Goal: Task Accomplishment & Management: Use online tool/utility

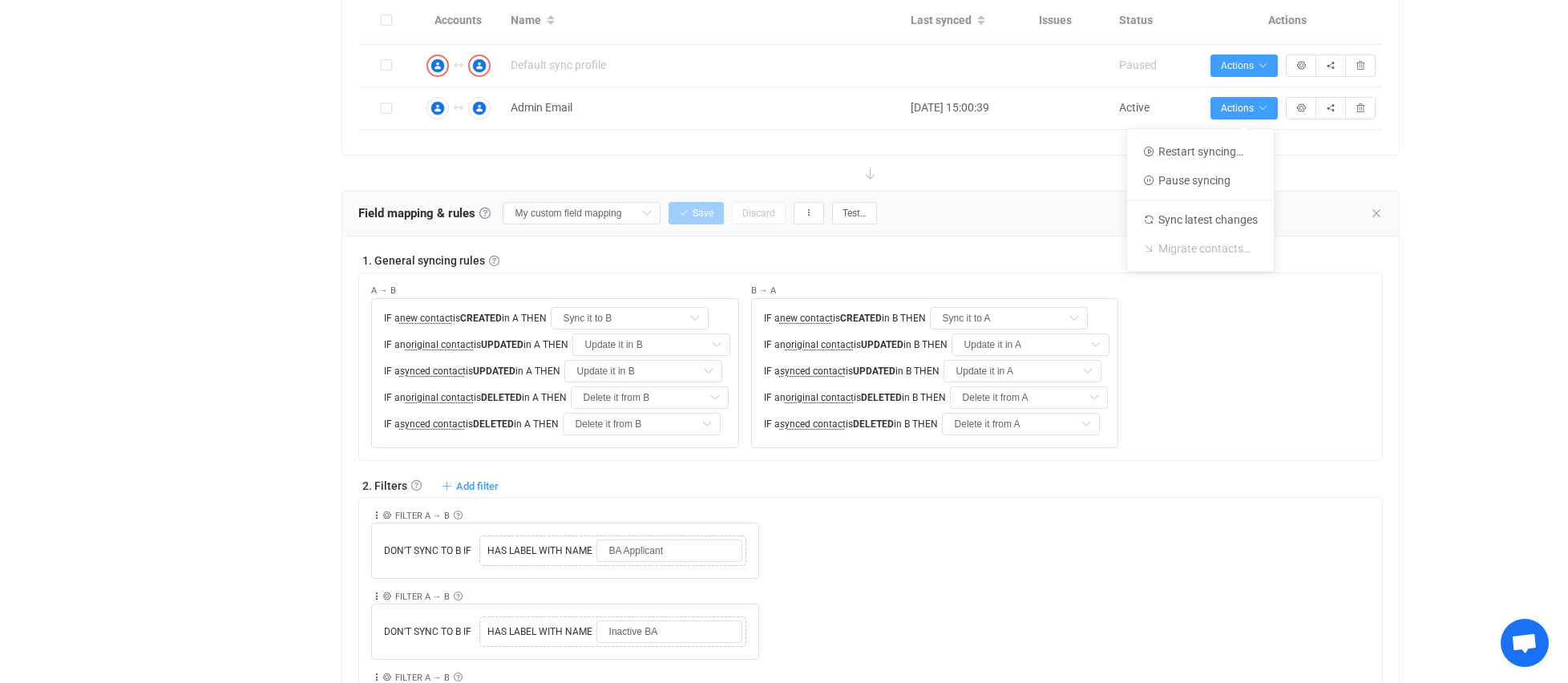
scroll to position [402, 0]
click at [881, 562] on div "Collapse Move up Move down Delete Rule description FILTER A → B Exclusion filte…" at bounding box center [876, 538] width 1011 height 81
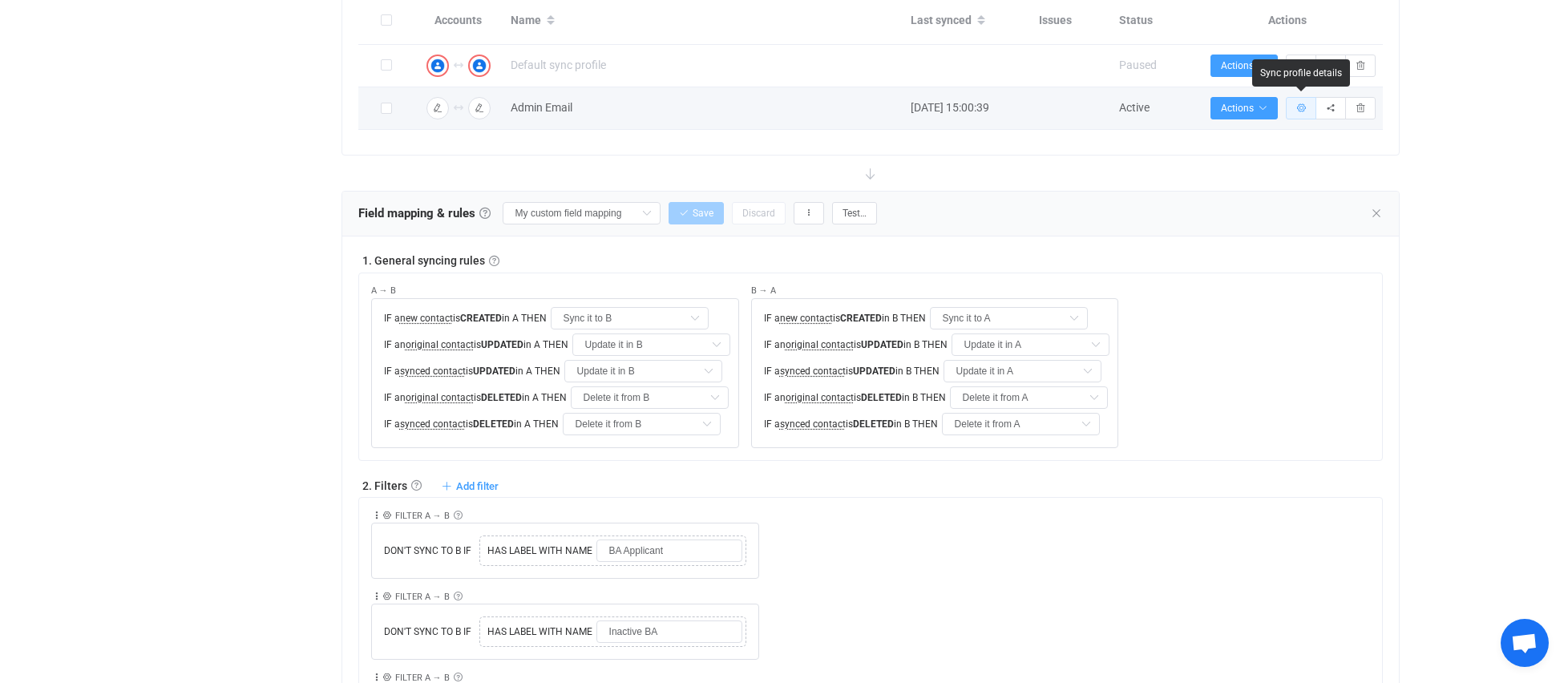
click at [1303, 101] on button "button" at bounding box center [1301, 107] width 31 height 22
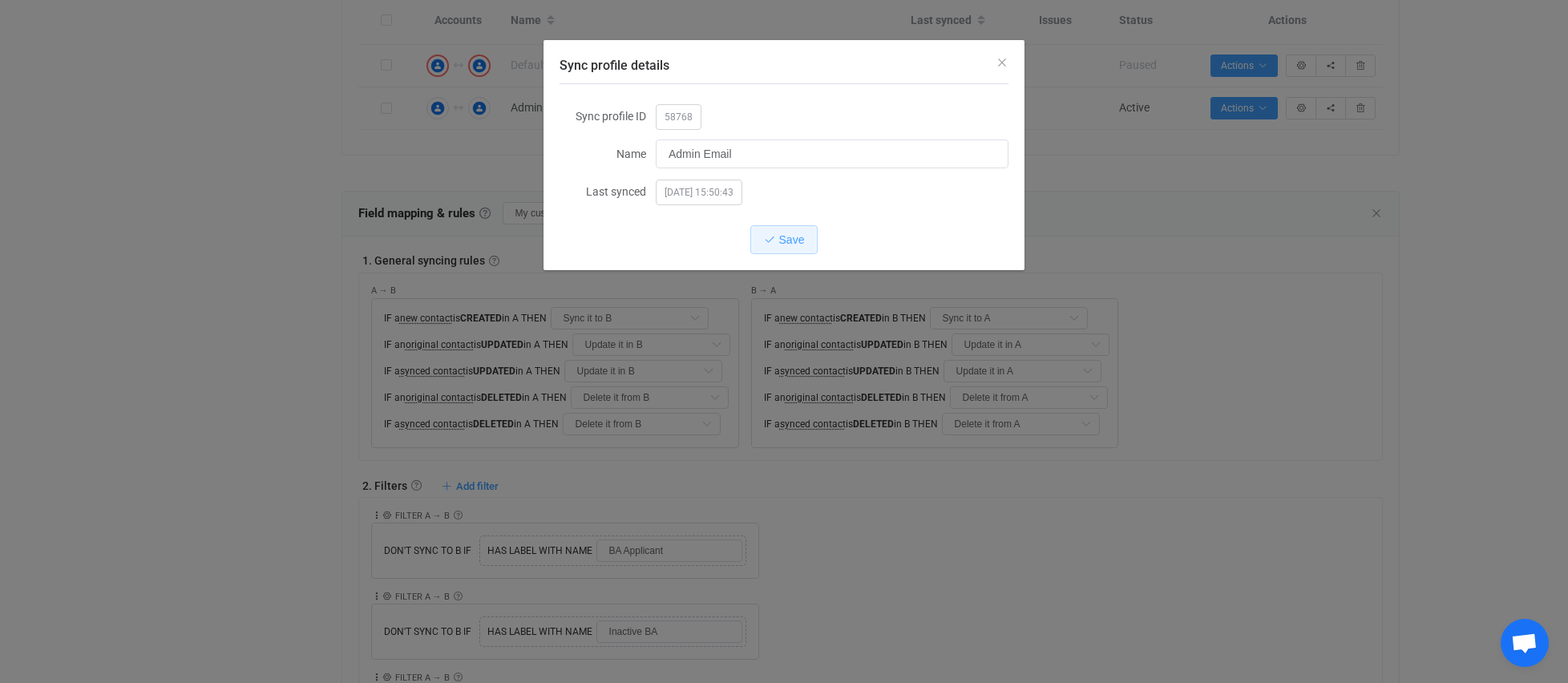
drag, startPoint x: 991, startPoint y: 61, endPoint x: 1252, endPoint y: 78, distance: 261.6
click at [991, 61] on div "Sync profile details" at bounding box center [784, 61] width 481 height 43
click at [1247, 161] on div "Sync profile details Sync profile ID 58768 Name Admin Email Last synced [DATE] …" at bounding box center [784, 341] width 1568 height 683
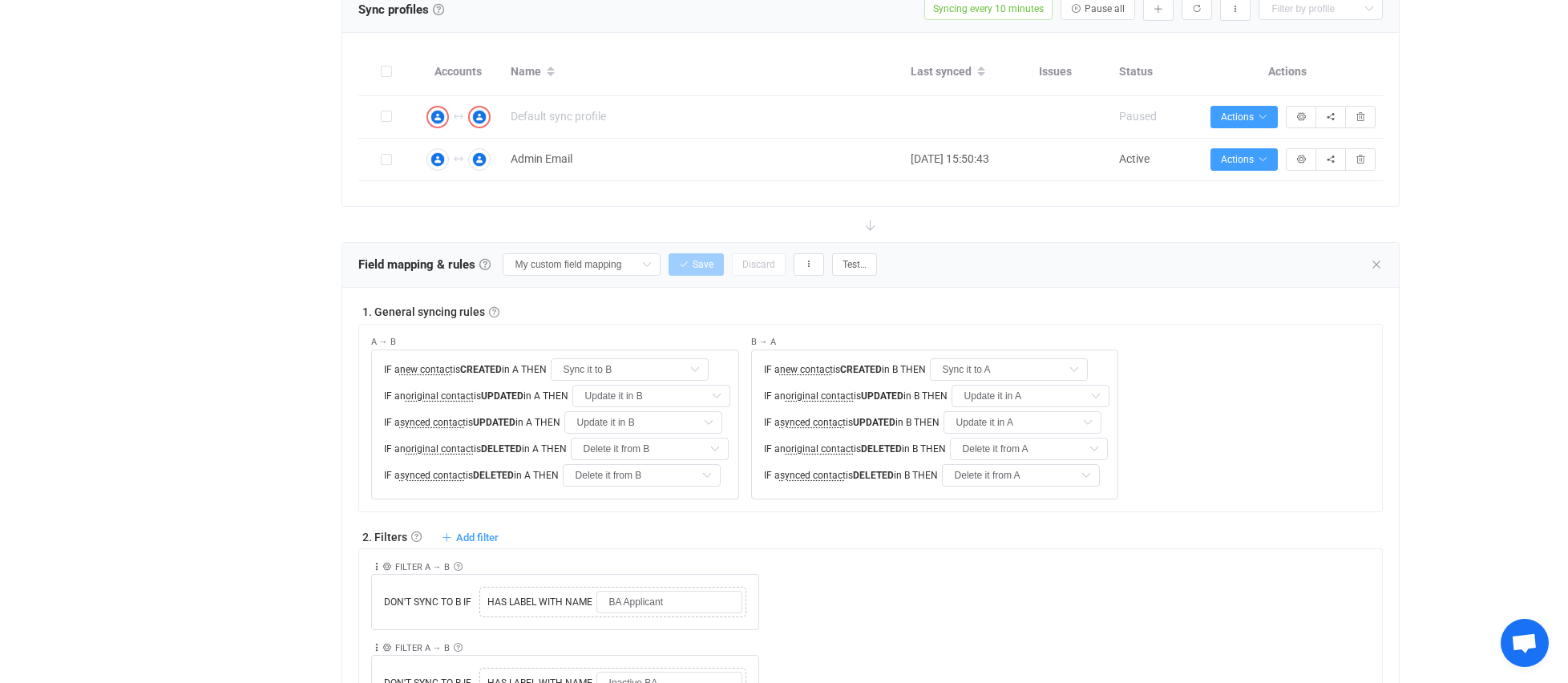
scroll to position [290, 0]
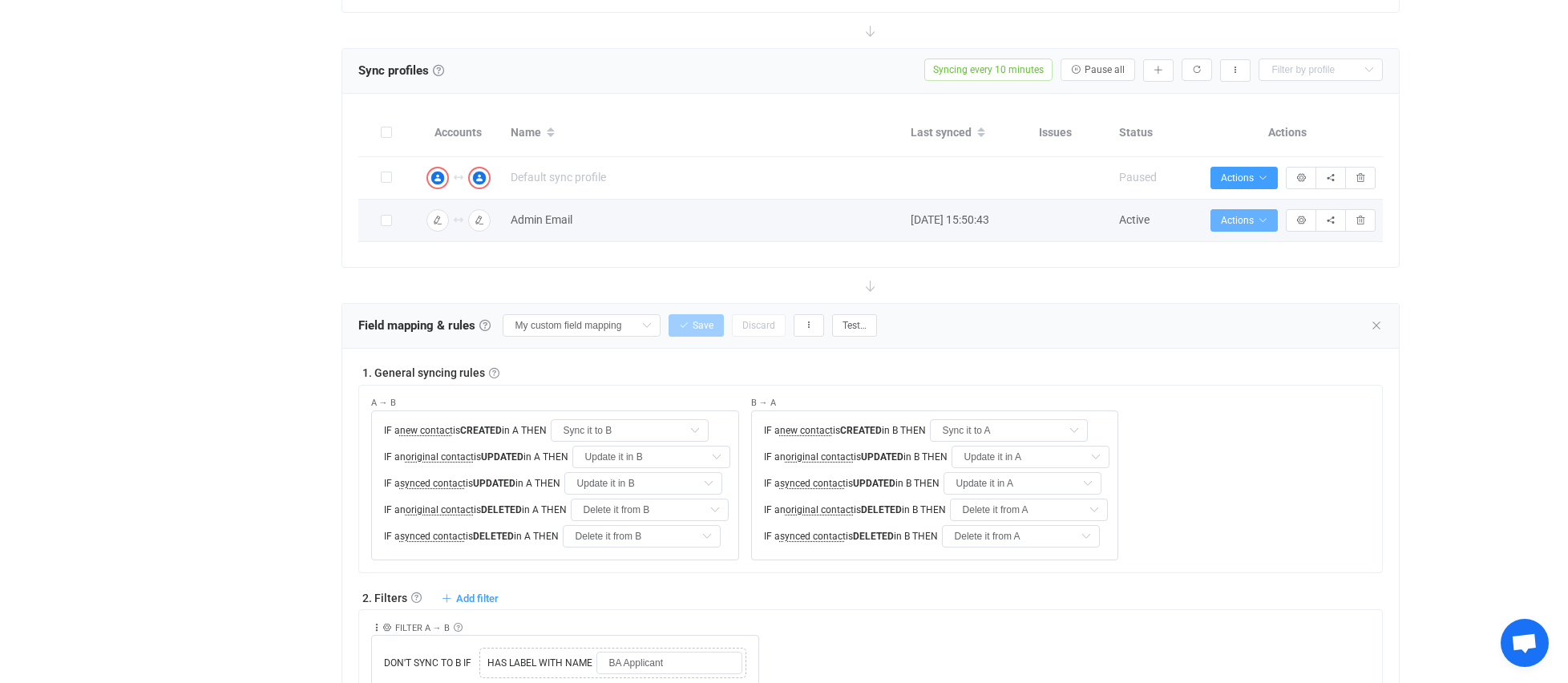
click at [1245, 216] on span "Actions" at bounding box center [1243, 220] width 47 height 11
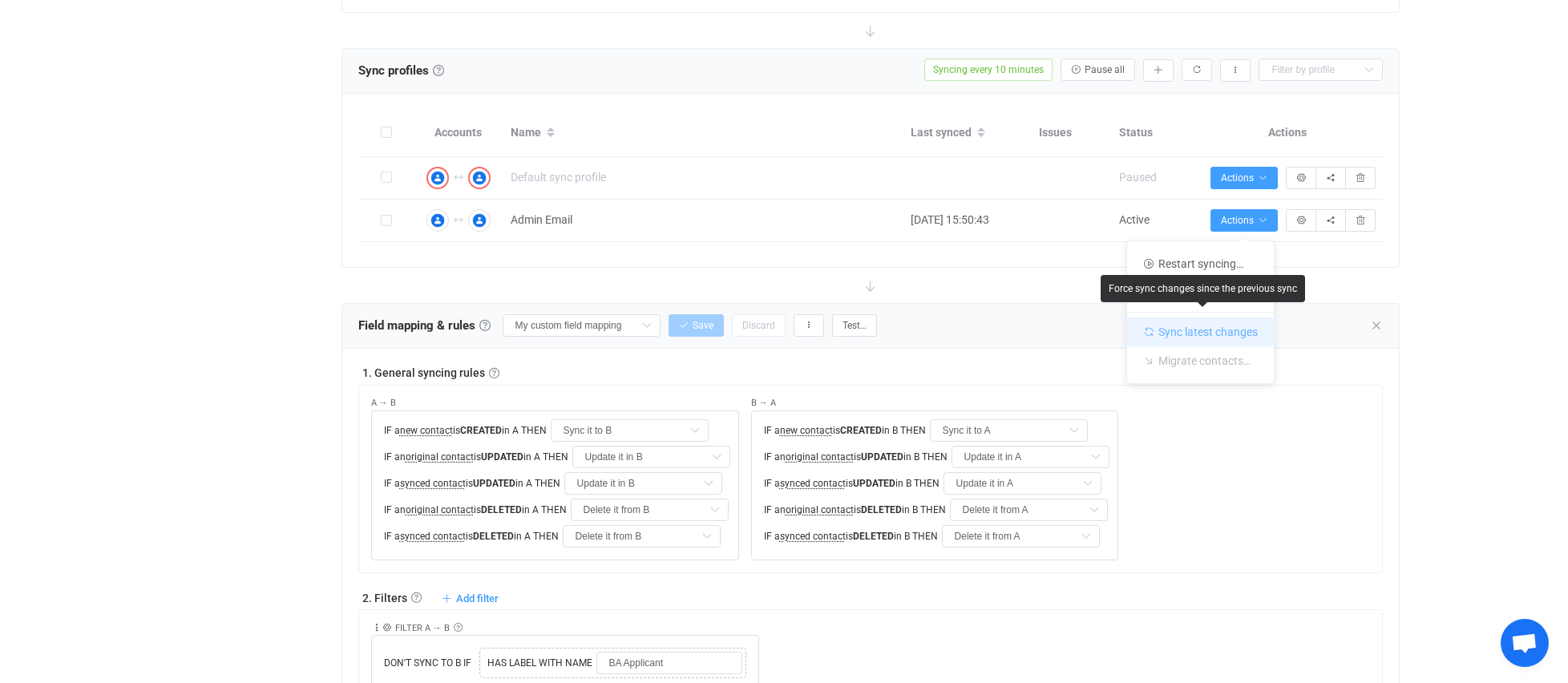
click at [1193, 327] on li "Sync latest changes" at bounding box center [1200, 330] width 147 height 34
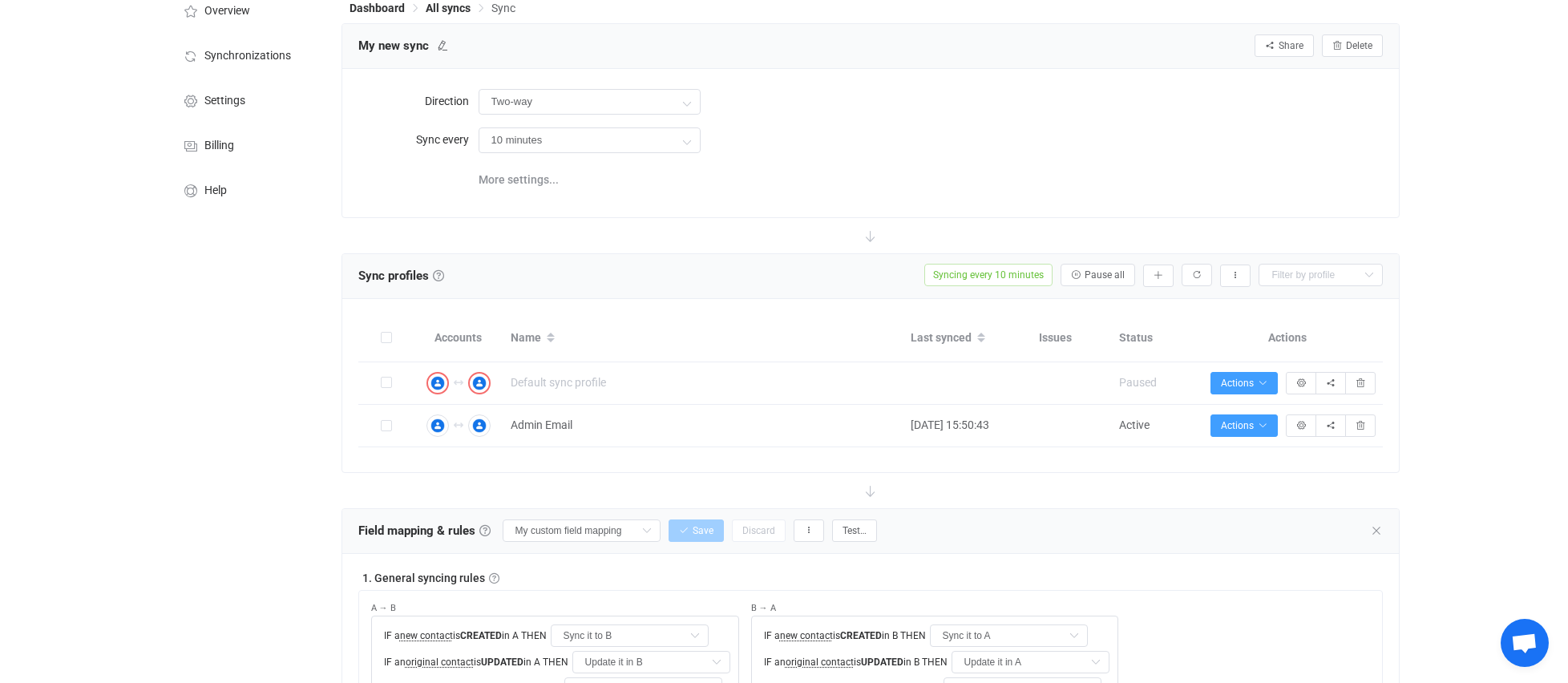
scroll to position [0, 0]
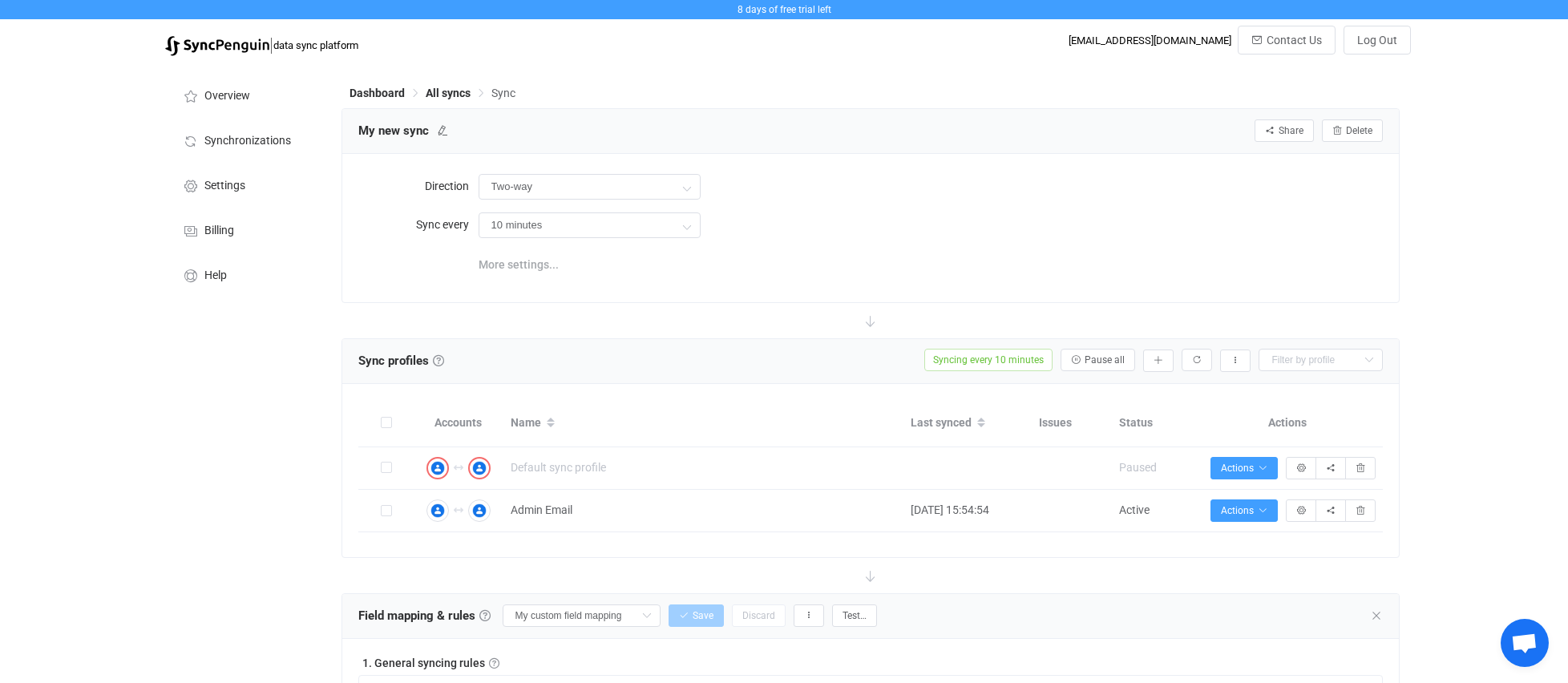
click at [513, 259] on span "More settings..." at bounding box center [519, 263] width 80 height 32
click at [1198, 356] on icon "button" at bounding box center [1196, 359] width 10 height 10
click at [1240, 357] on button "button" at bounding box center [1236, 358] width 31 height 22
drag, startPoint x: 1123, startPoint y: 244, endPoint x: 1124, endPoint y: 256, distance: 12.0
click at [1123, 243] on div "Direction Two-way Two-way A B B A Sync every 10 minutes 10 minutes 15 minutes 3…" at bounding box center [871, 227] width 1025 height 115
